Goal: Information Seeking & Learning: Learn about a topic

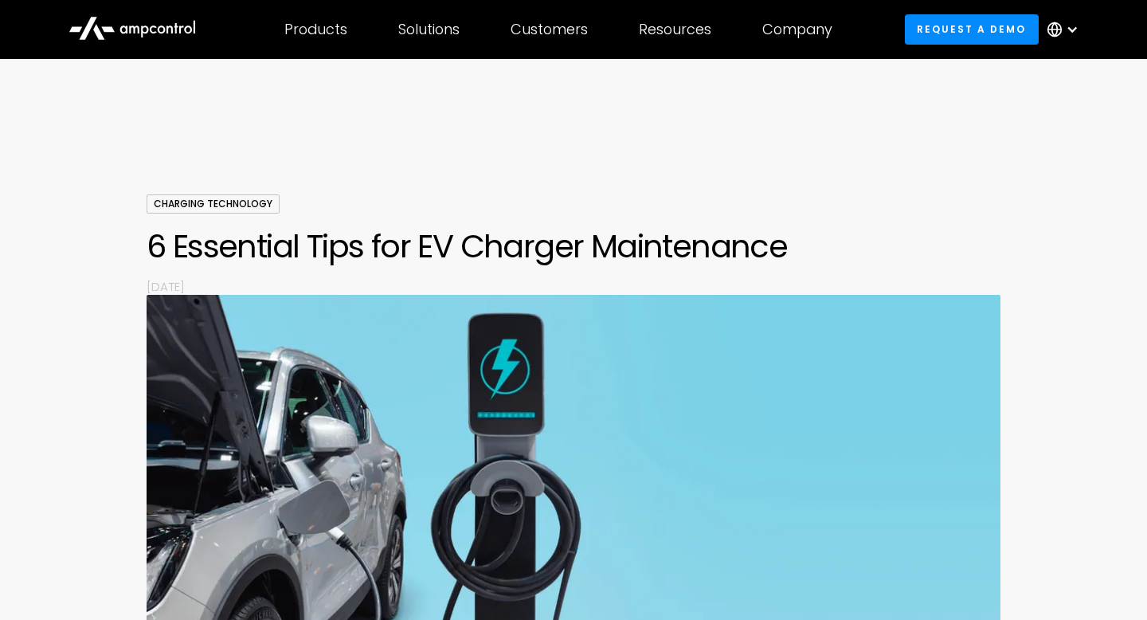
scroll to position [1511, 0]
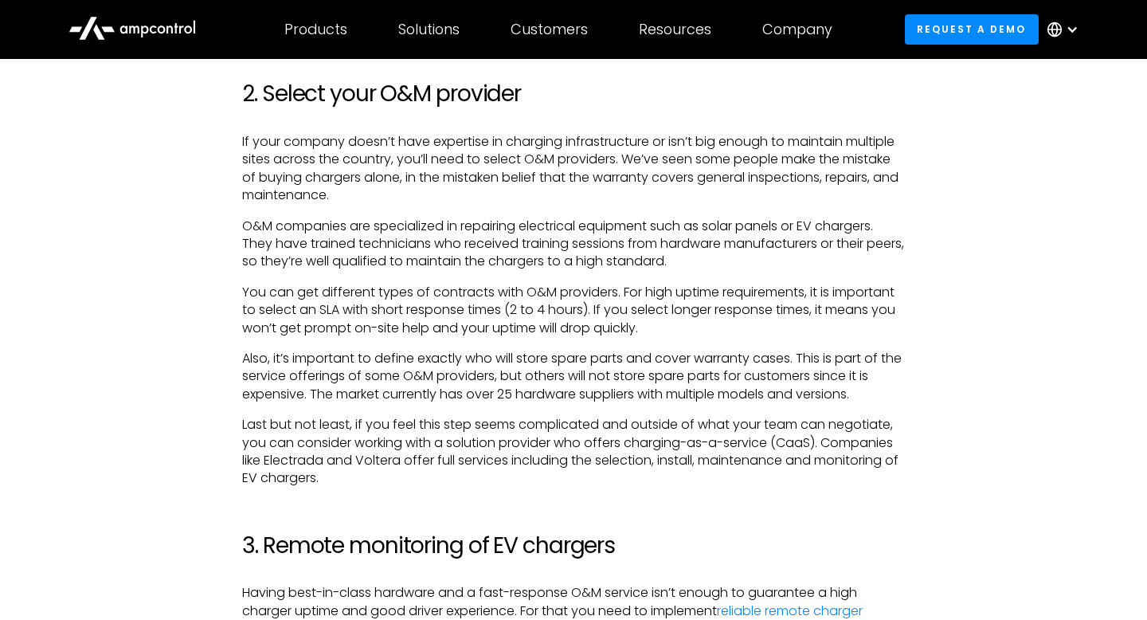
click at [410, 307] on p "You can get different types of contracts with O&M providers. For high uptime re…" at bounding box center [573, 310] width 662 height 53
drag, startPoint x: 406, startPoint y: 307, endPoint x: 595, endPoint y: 307, distance: 188.8
click at [595, 307] on p "You can get different types of contracts with O&M providers. For high uptime re…" at bounding box center [573, 310] width 662 height 53
copy p "response times (2 to 4 hours)."
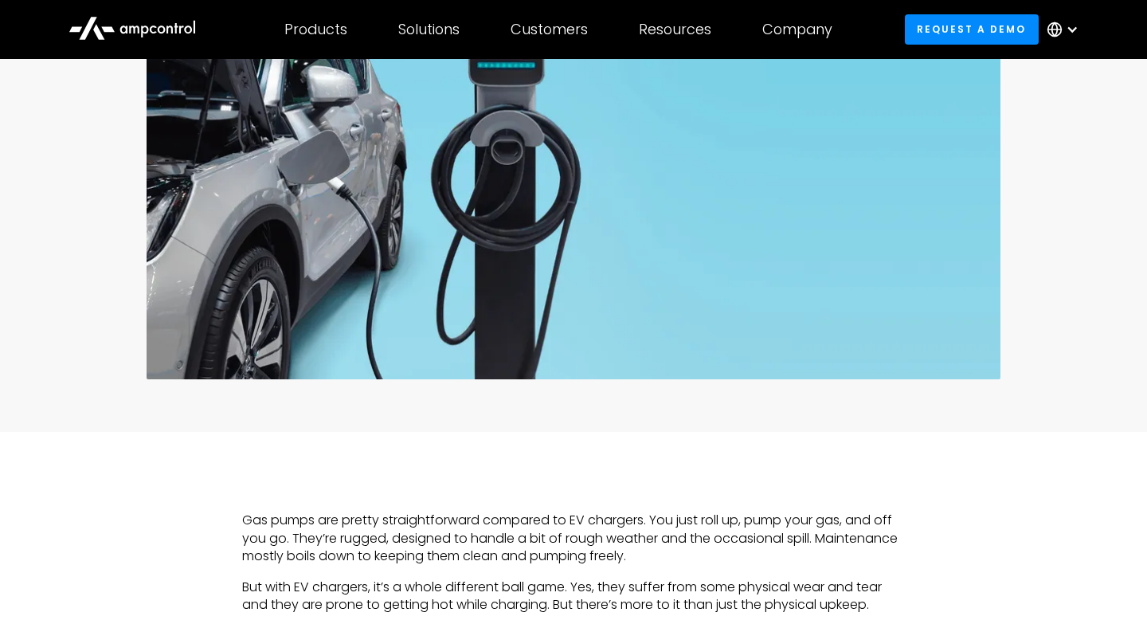
scroll to position [0, 0]
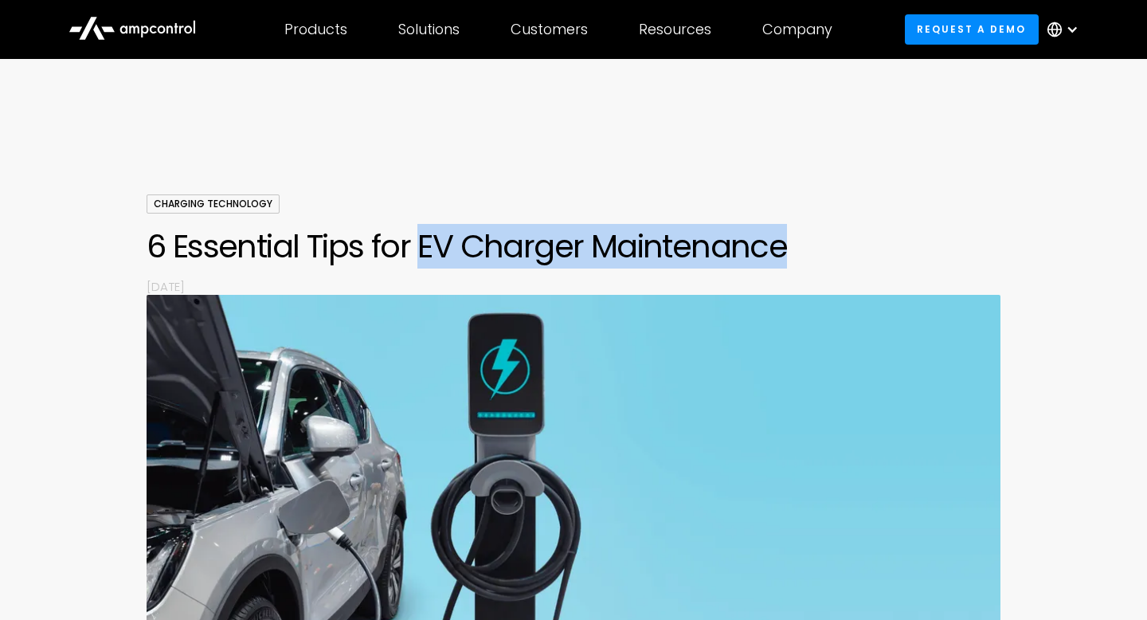
copy h1 "EV Charger Maintenance"
drag, startPoint x: 421, startPoint y: 241, endPoint x: 884, endPoint y: 240, distance: 462.8
click at [884, 240] on h1 "6 Essential Tips for EV Charger Maintenance" at bounding box center [574, 246] width 854 height 38
